Goal: Task Accomplishment & Management: Manage account settings

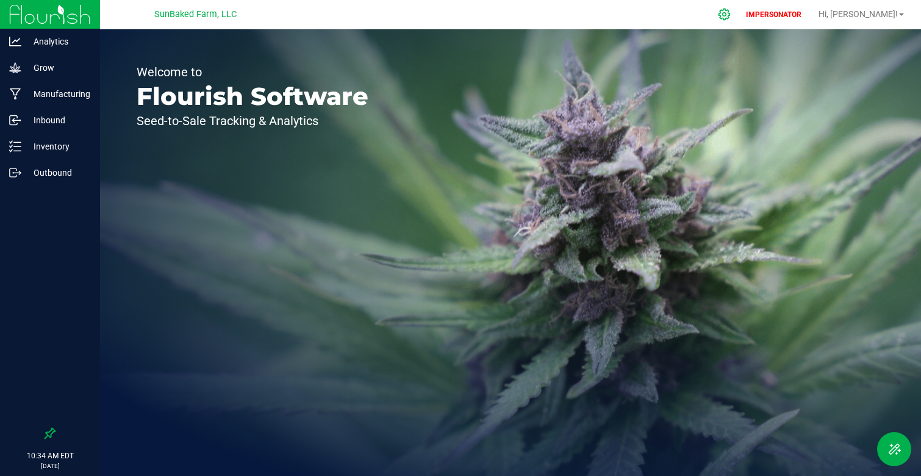
click at [731, 15] on icon at bounding box center [724, 14] width 13 height 13
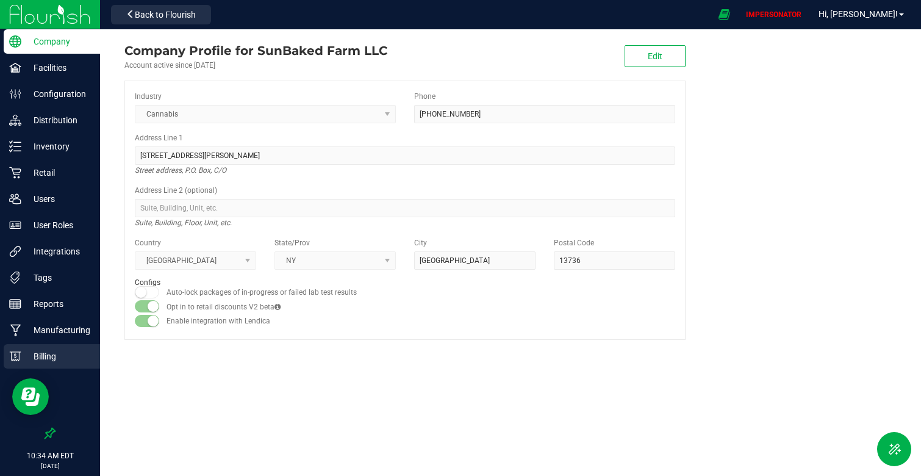
click at [57, 361] on p "Billing" at bounding box center [57, 356] width 73 height 15
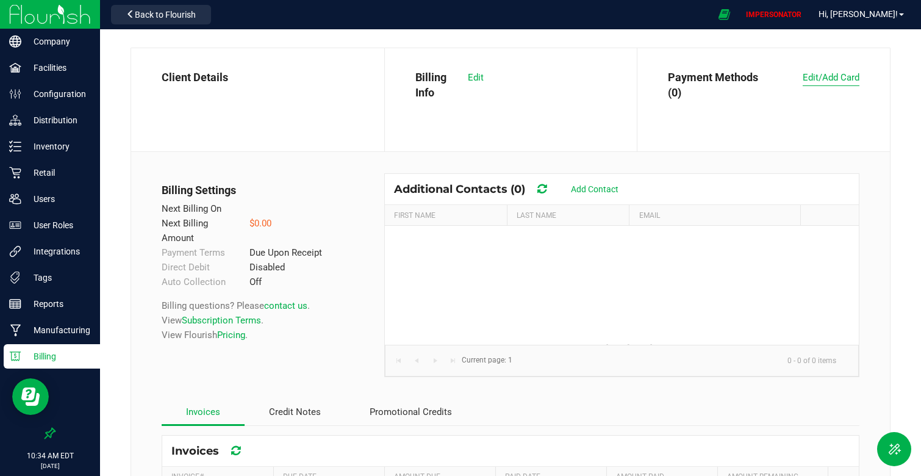
click at [829, 74] on span "Edit/Add Card" at bounding box center [831, 77] width 57 height 11
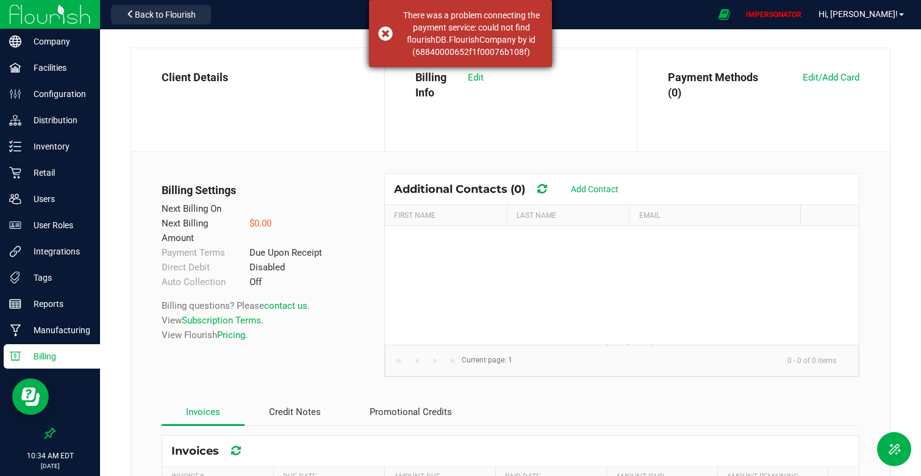
click at [381, 35] on div "There was a problem connecting the payment service: could not find flourishDB.F…" at bounding box center [460, 33] width 183 height 67
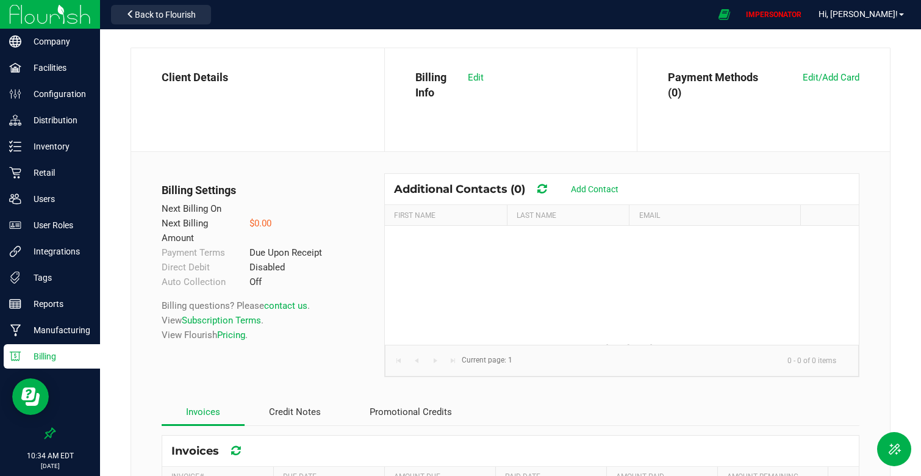
click at [314, 119] on div "Client Details" at bounding box center [257, 86] width 253 height 77
click at [142, 7] on button "Back to Flourish" at bounding box center [161, 15] width 100 height 20
